Goal: Information Seeking & Learning: Check status

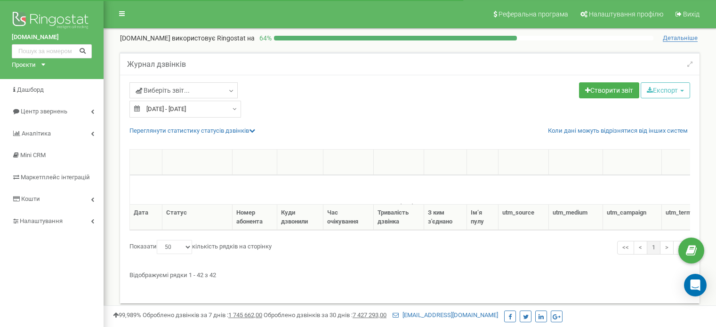
select select "50"
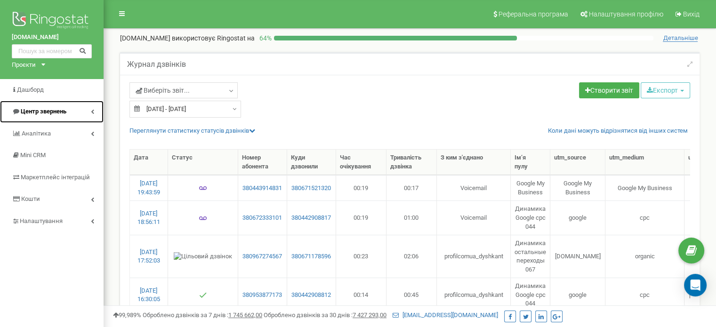
click at [43, 115] on span "Центр звернень" at bounding box center [44, 111] width 46 height 7
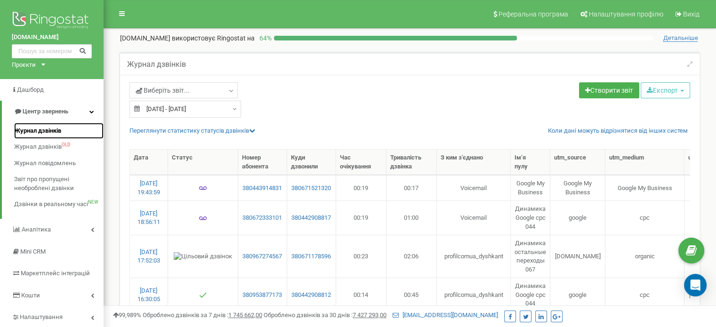
click at [40, 130] on span "Журнал дзвінків" at bounding box center [37, 131] width 47 height 9
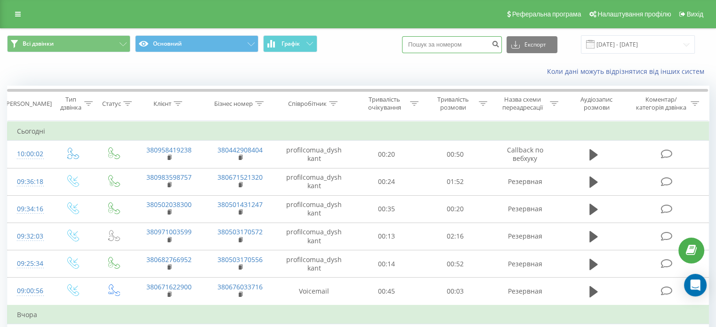
click at [457, 43] on input at bounding box center [452, 44] width 100 height 17
paste input "380971003599"
type input "380971003599"
click at [499, 42] on icon "submit" at bounding box center [495, 43] width 8 height 6
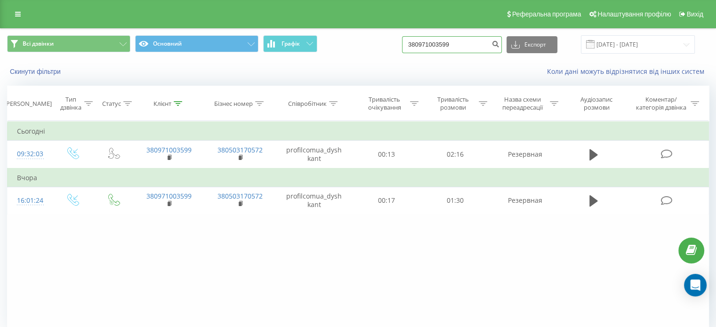
click at [441, 43] on input "380971003599" at bounding box center [452, 44] width 100 height 17
paste input "502038300"
type input "380502038300"
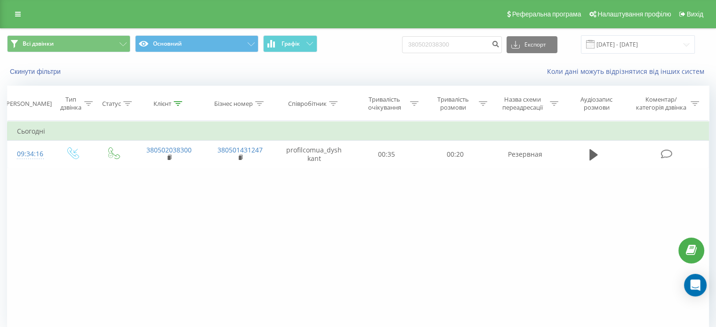
click at [58, 207] on div "Фільтрувати за умовою Дорівнює Введіть значення Скасувати OK Фільтрувати за умо…" at bounding box center [357, 227] width 701 height 212
